Goal: Information Seeking & Learning: Learn about a topic

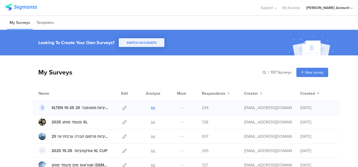
click at [151, 107] on icon at bounding box center [153, 108] width 4 height 4
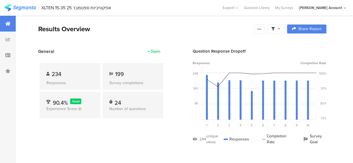
click at [285, 28] on div at bounding box center [276, 28] width 17 height 9
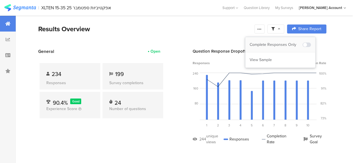
click at [286, 47] on div "Complete Responses Only" at bounding box center [276, 45] width 53 height 6
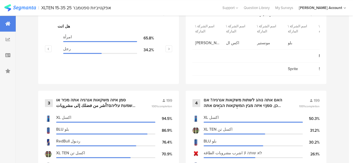
scroll to position [309, 0]
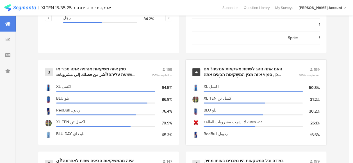
click at [233, 76] on div "האם אתה נוהג לשתות משקאות אנרגיה? אם כן, סמן/י איזה מבין המשקאות הבאים אתה נוהג…" at bounding box center [245, 71] width 82 height 11
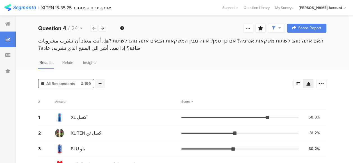
click at [102, 83] on div at bounding box center [100, 83] width 9 height 9
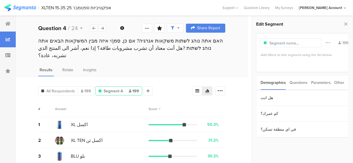
click at [318, 82] on div "Parameters" at bounding box center [321, 82] width 20 height 14
click at [271, 147] on section "c" at bounding box center [303, 145] width 92 height 16
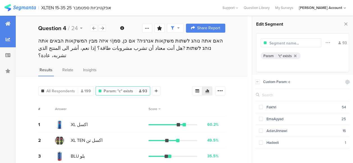
click at [7, 23] on icon at bounding box center [7, 23] width 5 height 4
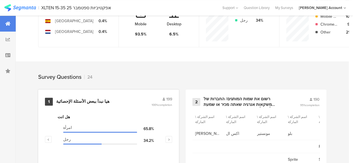
scroll to position [197, 0]
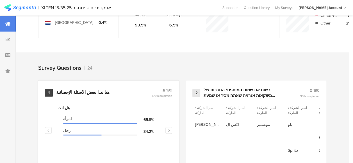
click at [84, 95] on div "هيا نبدأ ببعض الأسئلة الإحصائية" at bounding box center [82, 93] width 53 height 6
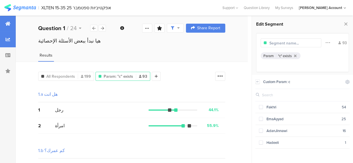
click at [10, 24] on div at bounding box center [8, 24] width 16 height 16
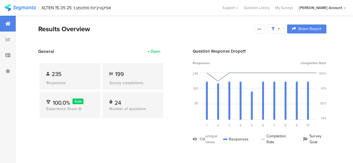
click at [23, 77] on section "General Open 235 Responses 199 Survey completions 100.0% Good Experience Score …" at bounding box center [183, 100] width 334 height 105
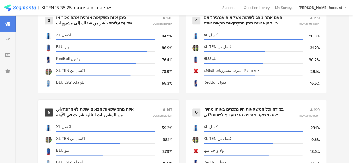
scroll to position [225, 0]
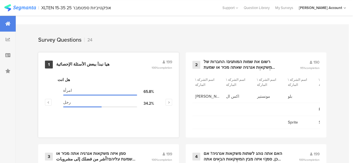
click at [77, 66] on div "هيا نبدأ ببعض الأسئلة الإحصائية" at bounding box center [82, 65] width 53 height 6
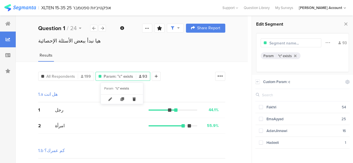
click at [134, 100] on icon at bounding box center [135, 98] width 12 height 9
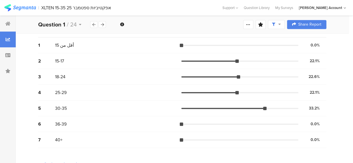
scroll to position [112, 0]
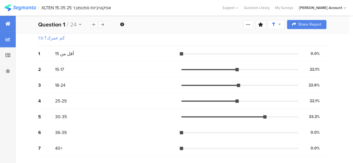
click at [10, 22] on icon at bounding box center [7, 23] width 5 height 4
